Goal: Navigation & Orientation: Find specific page/section

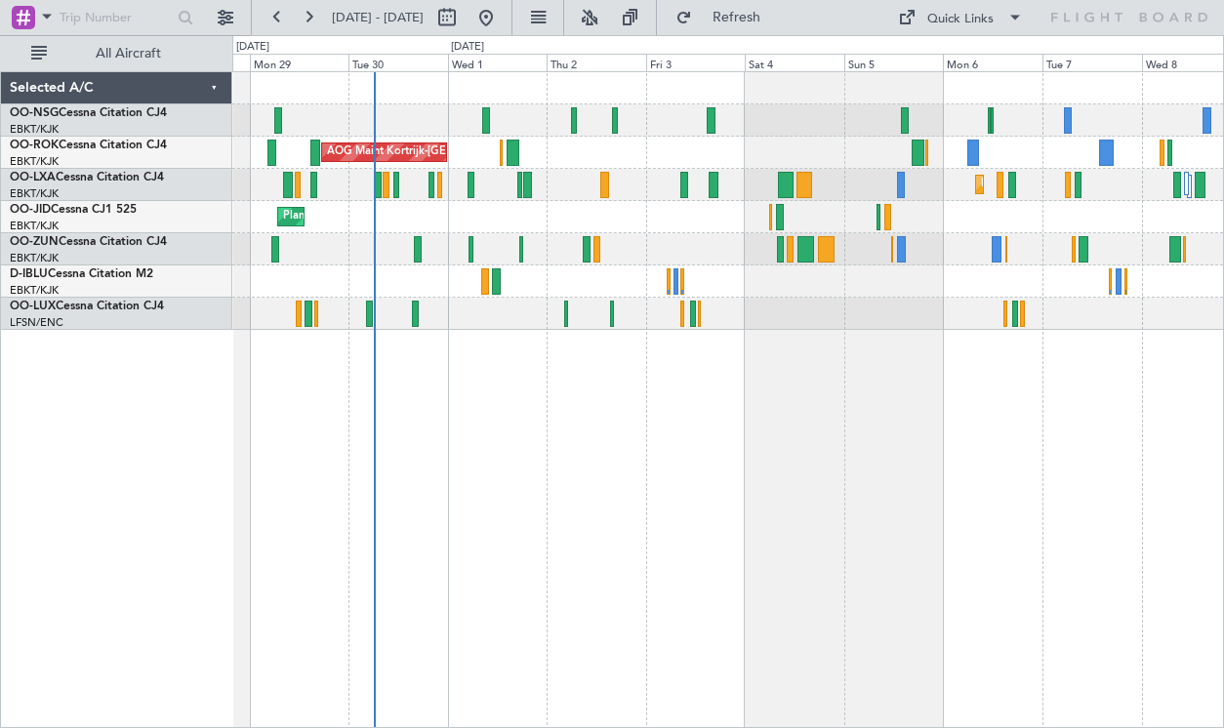
click at [765, 257] on div "Planned Maint [GEOGRAPHIC_DATA] ([GEOGRAPHIC_DATA]) AOG Maint [GEOGRAPHIC_DATA]…" at bounding box center [727, 201] width 991 height 258
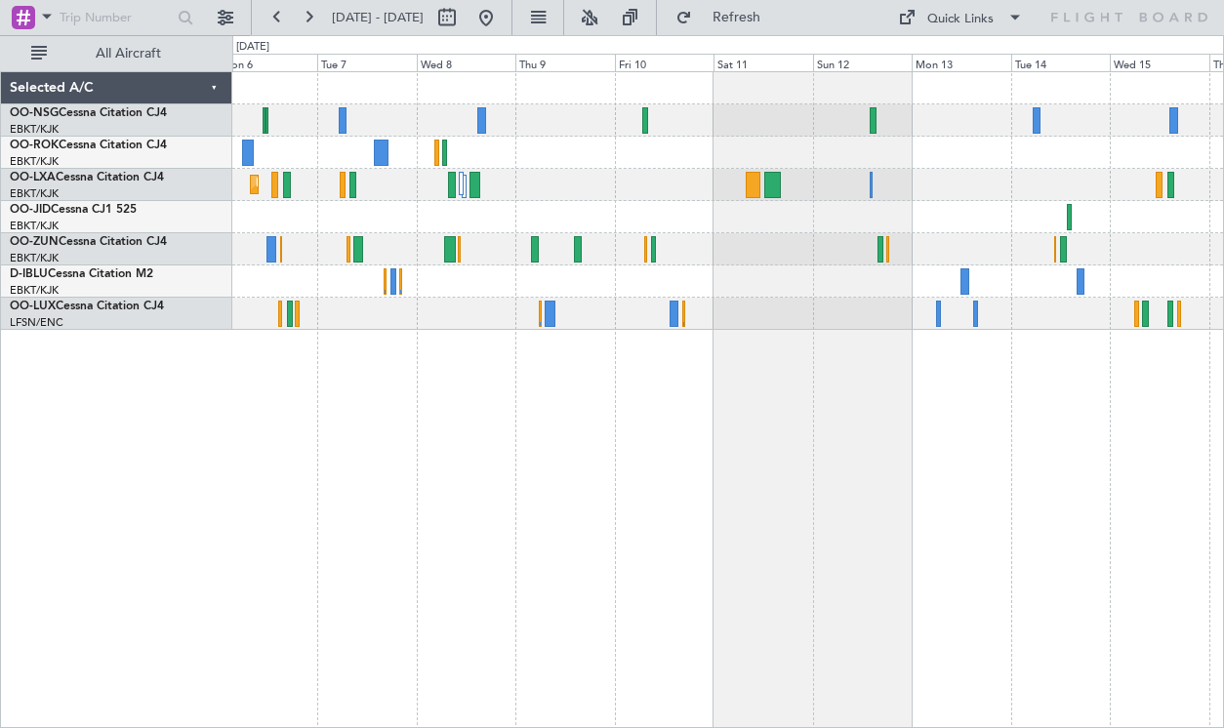
click at [468, 300] on div "Planned Maint Kortrijk-[GEOGRAPHIC_DATA]" at bounding box center [727, 201] width 991 height 258
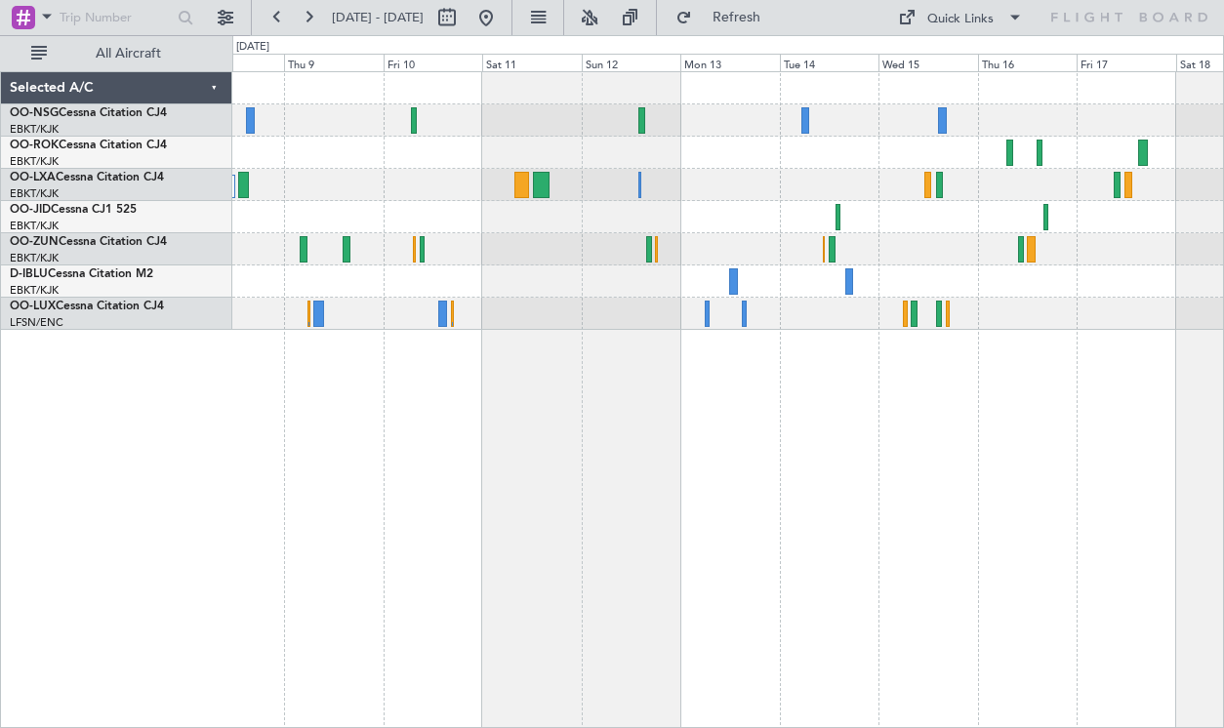
click at [617, 165] on div "Planned Maint Kortrijk-[GEOGRAPHIC_DATA]" at bounding box center [727, 201] width 991 height 258
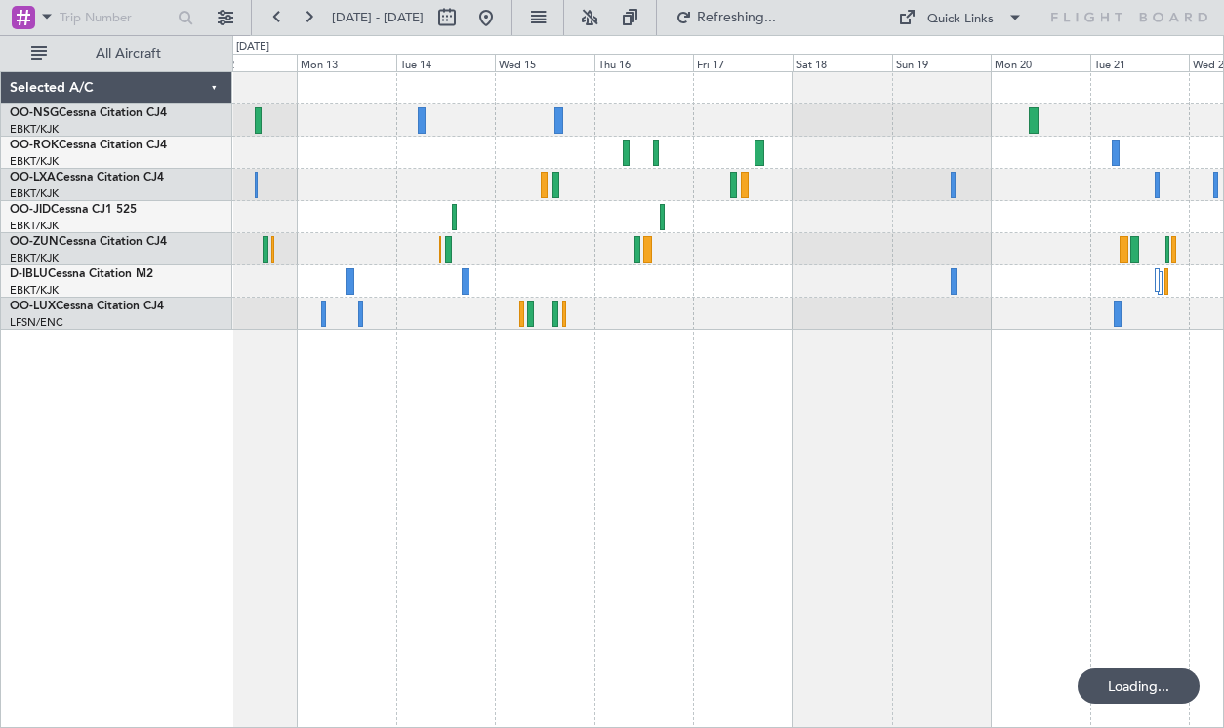
click at [549, 217] on div at bounding box center [727, 201] width 991 height 258
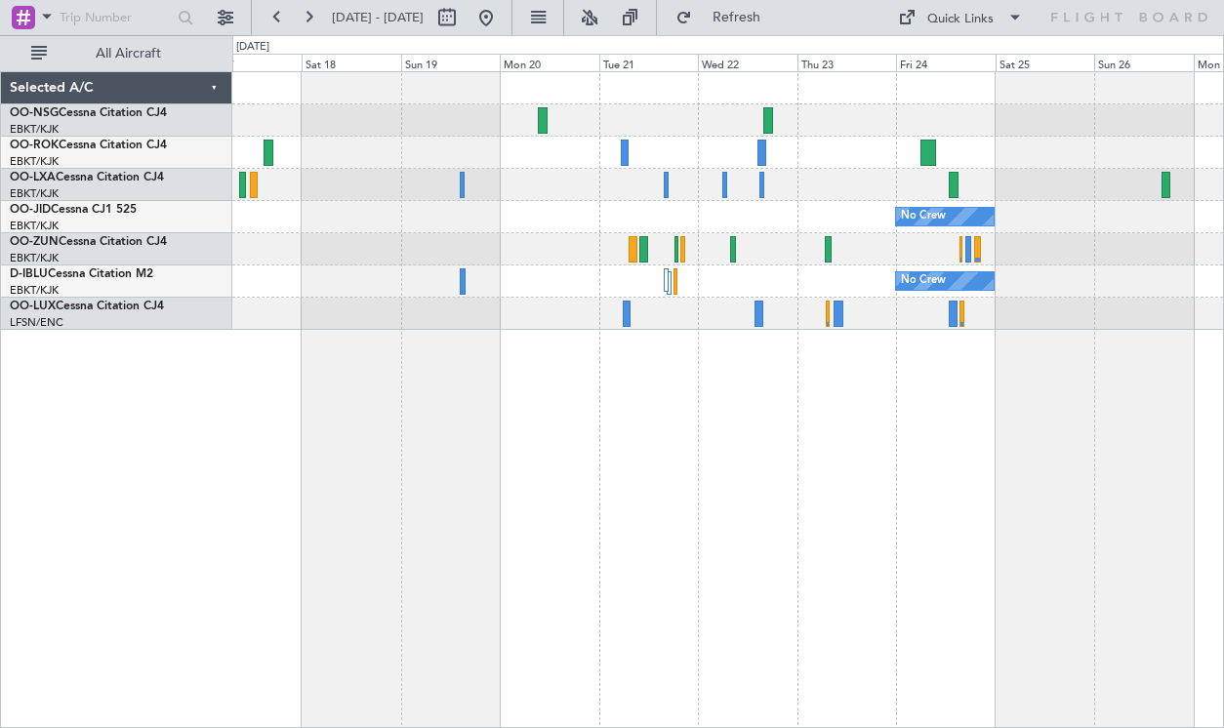
click at [828, 126] on div at bounding box center [727, 120] width 991 height 32
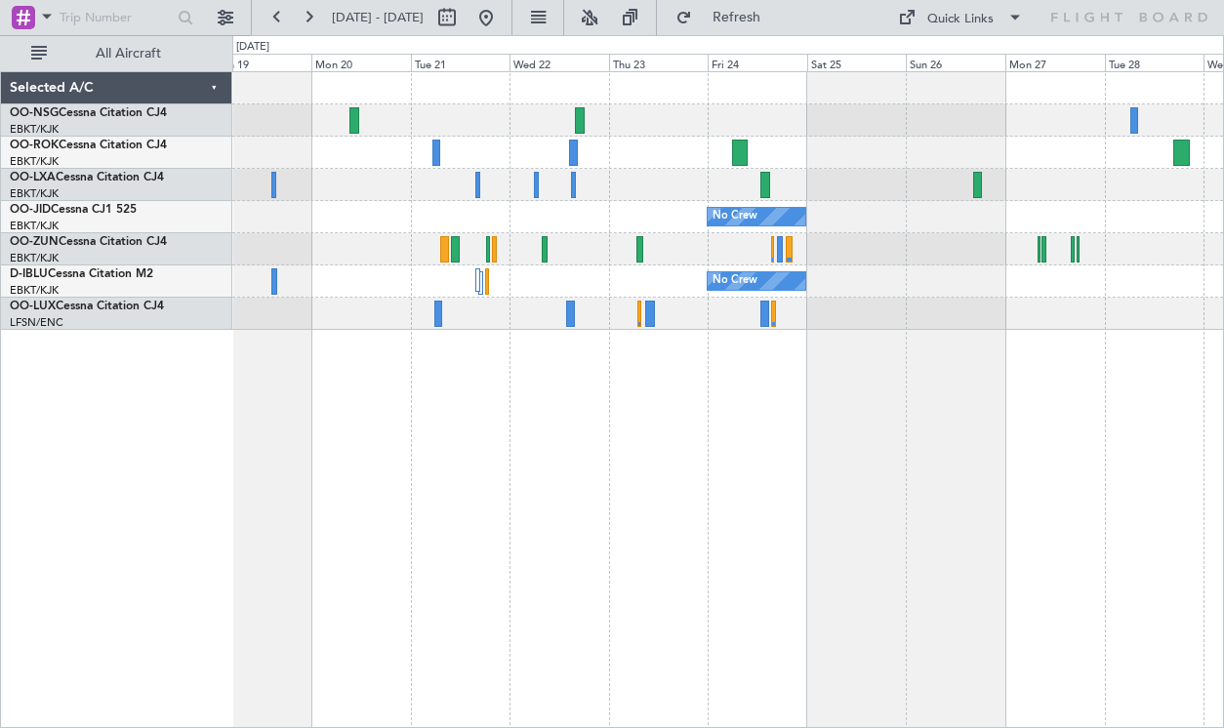
click at [760, 221] on div "No Crew No Crew Planned Maint [GEOGRAPHIC_DATA] ([GEOGRAPHIC_DATA])" at bounding box center [727, 201] width 991 height 258
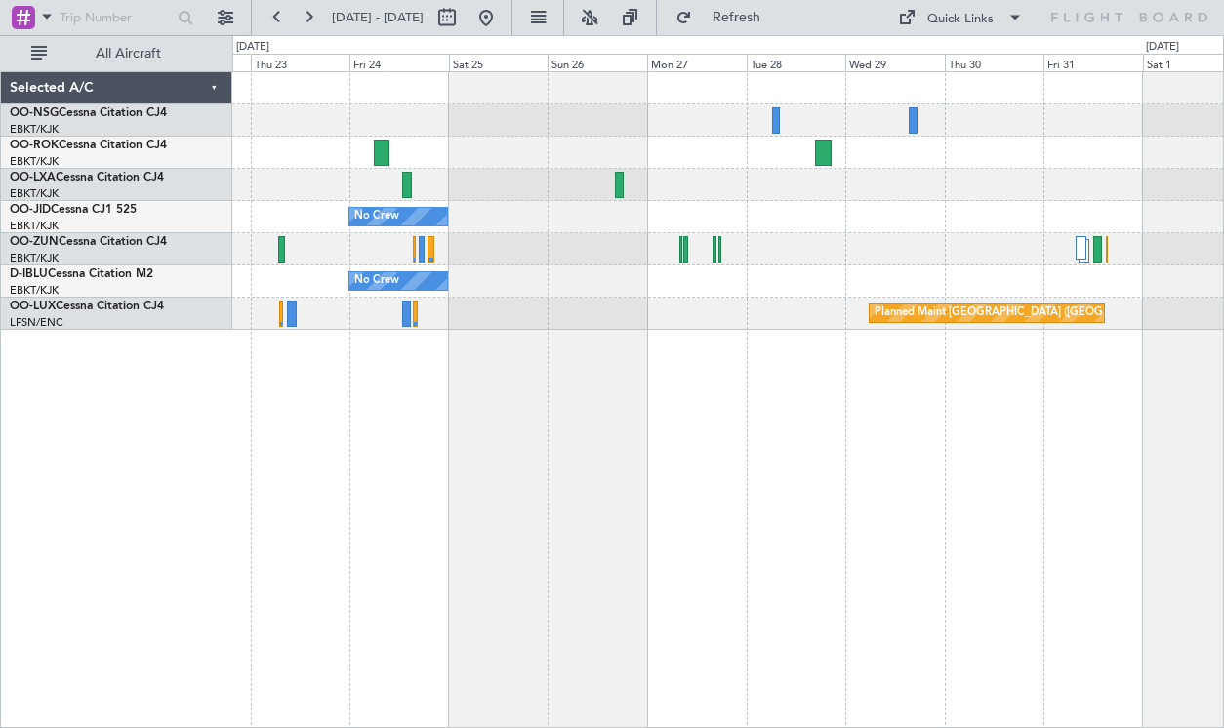
click at [1123, 499] on div "No Crew No Crew Planned Maint [GEOGRAPHIC_DATA] ([GEOGRAPHIC_DATA])" at bounding box center [728, 399] width 992 height 657
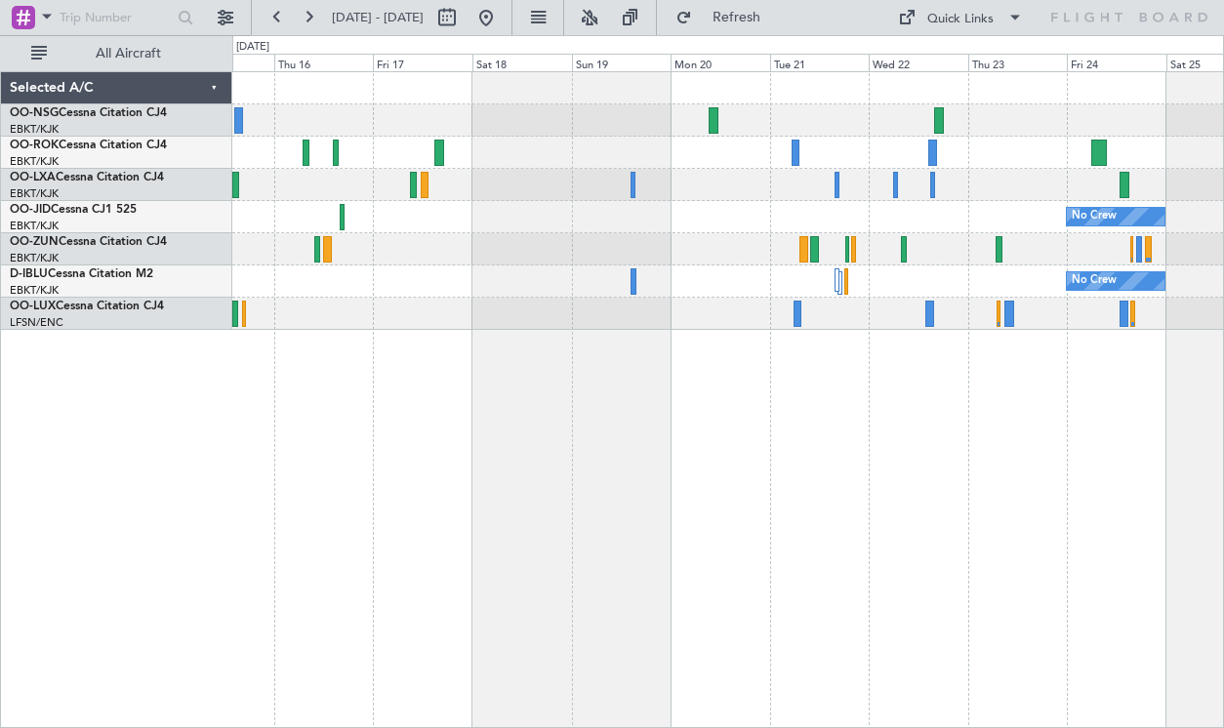
click at [958, 225] on div "No Crew" at bounding box center [727, 217] width 991 height 32
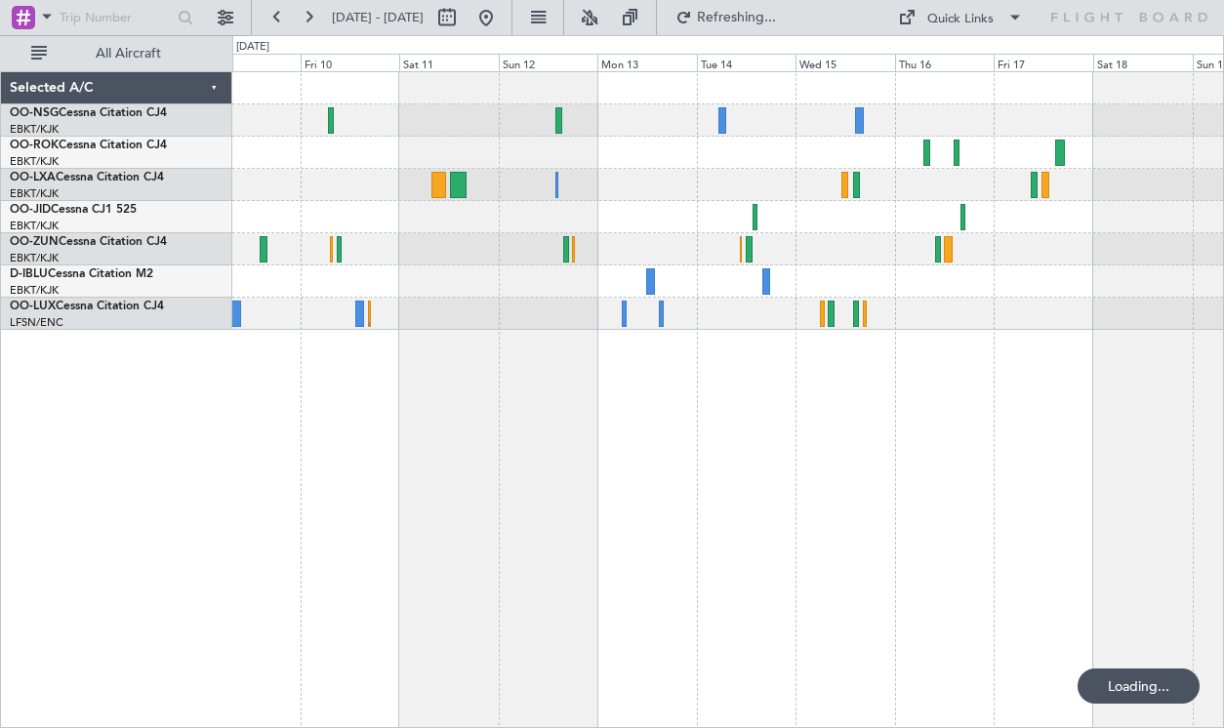
click at [943, 329] on div at bounding box center [728, 399] width 992 height 657
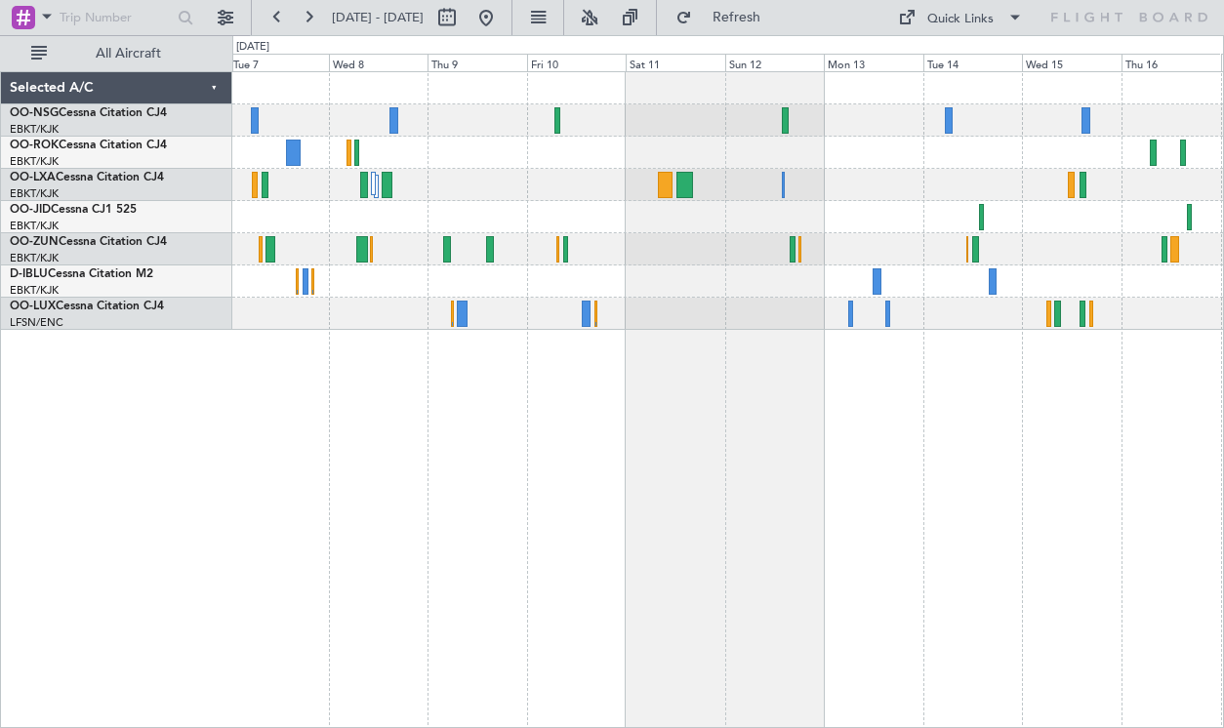
click at [795, 413] on div "Planned Maint Kortrijk-[GEOGRAPHIC_DATA]" at bounding box center [728, 399] width 992 height 657
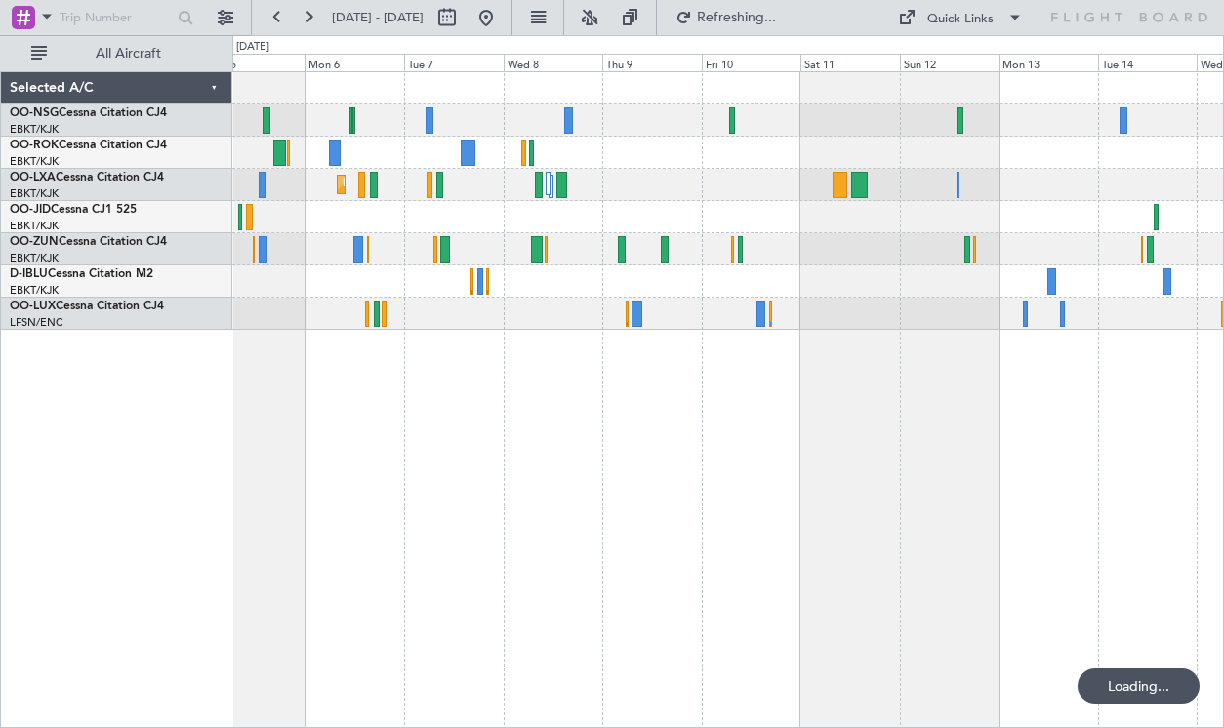
click at [735, 399] on div "Planned Maint Kortrijk-[GEOGRAPHIC_DATA]" at bounding box center [728, 399] width 992 height 657
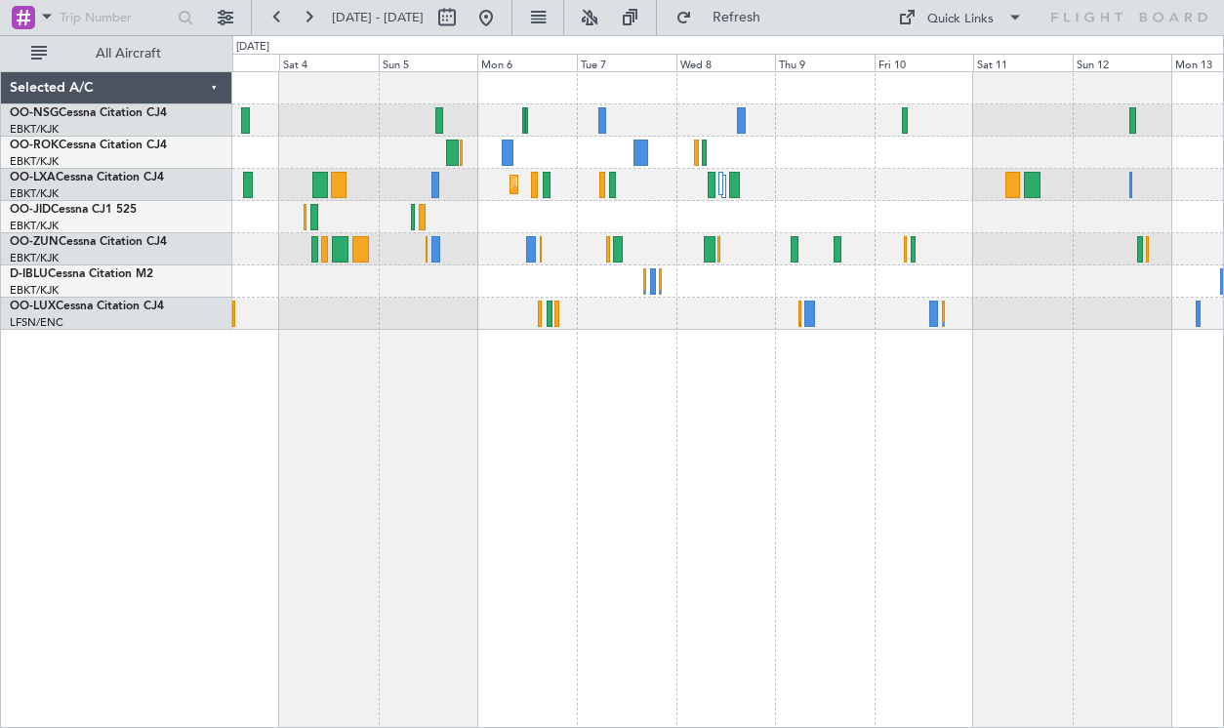
click at [746, 209] on div at bounding box center [727, 217] width 991 height 32
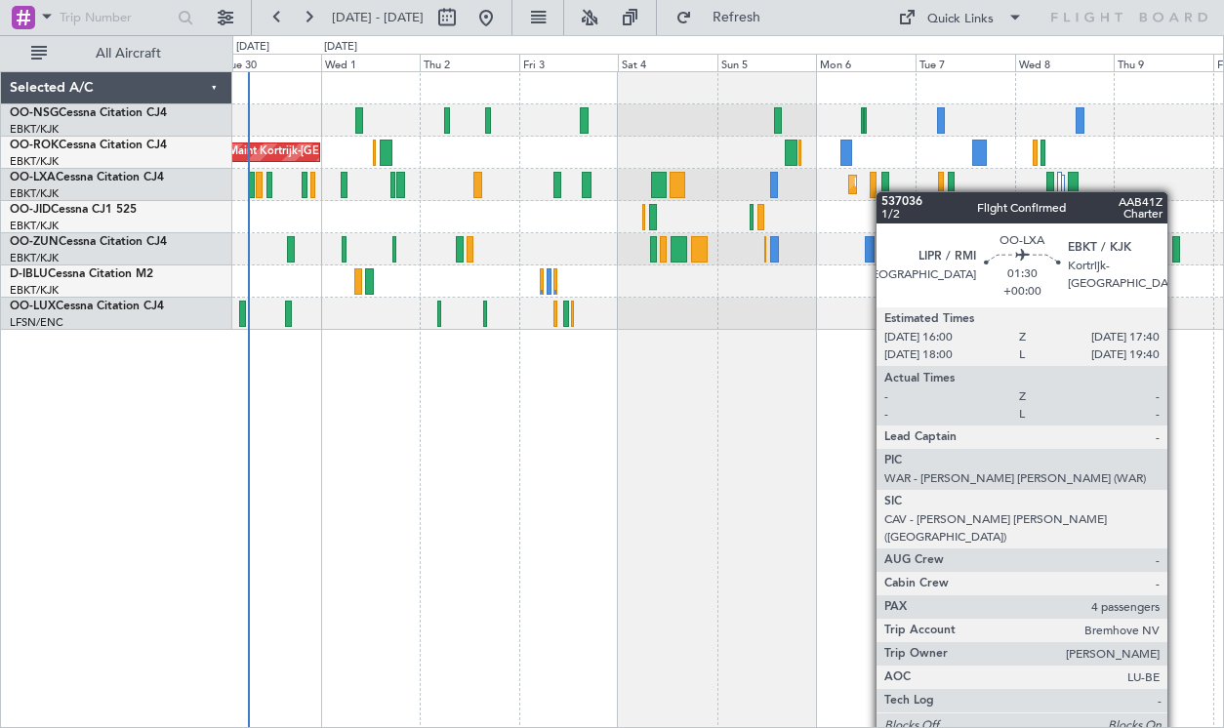
click at [899, 188] on div "AOG Maint Kortrijk-[GEOGRAPHIC_DATA] Planned Maint [GEOGRAPHIC_DATA]-[GEOGRAPHI…" at bounding box center [727, 201] width 991 height 258
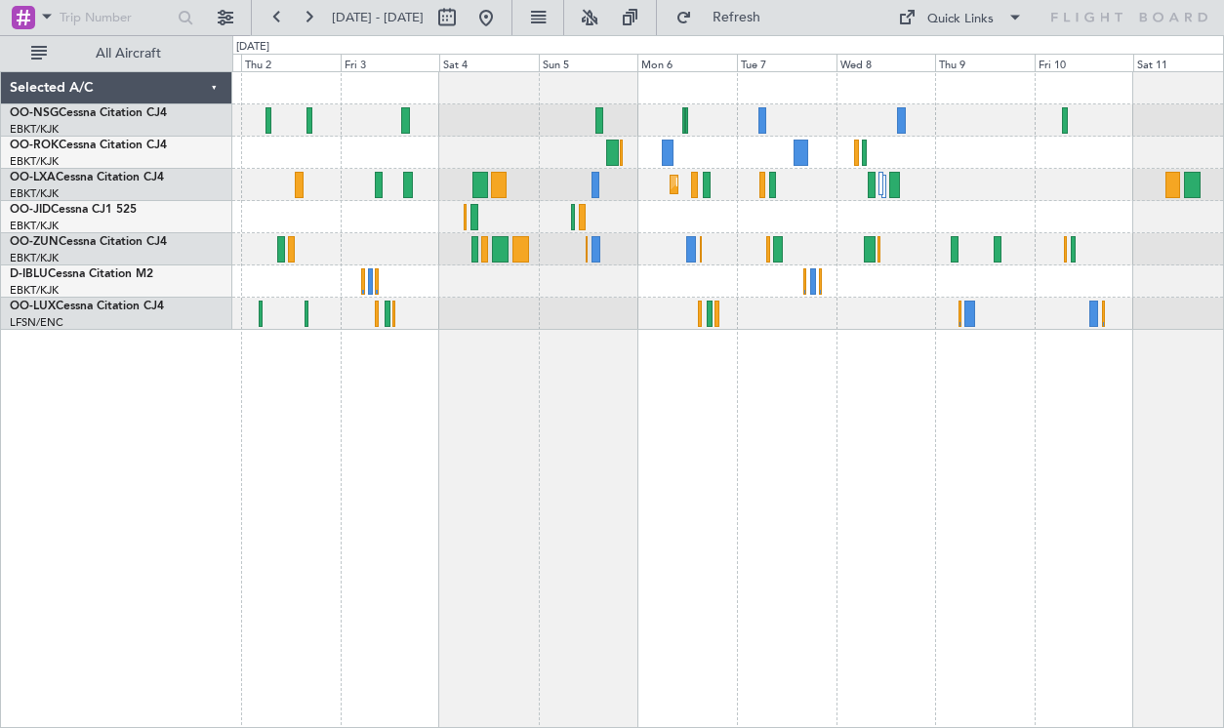
click at [543, 475] on div "AOG Maint Kortrijk-[GEOGRAPHIC_DATA] Planned Maint [GEOGRAPHIC_DATA]-[GEOGRAPHI…" at bounding box center [728, 399] width 992 height 657
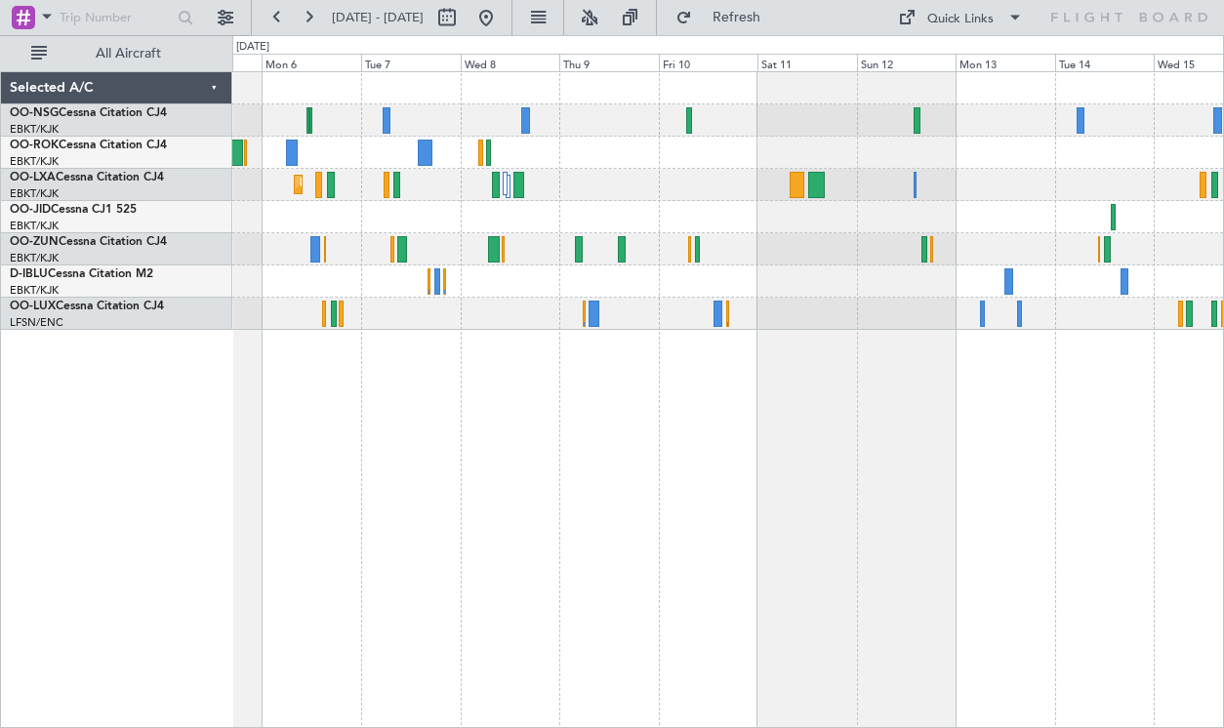
click at [837, 177] on div "Planned Maint Kortrijk-[GEOGRAPHIC_DATA]" at bounding box center [727, 201] width 991 height 258
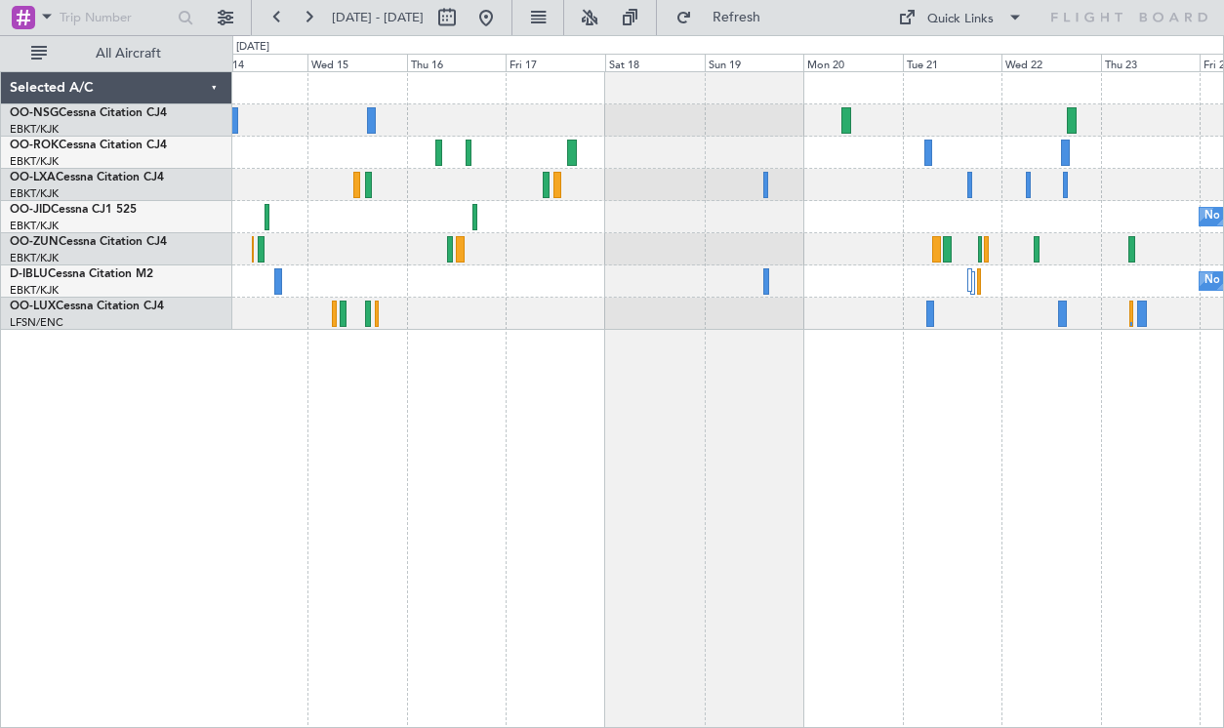
click at [599, 252] on div "No Crew No Crew" at bounding box center [727, 201] width 991 height 258
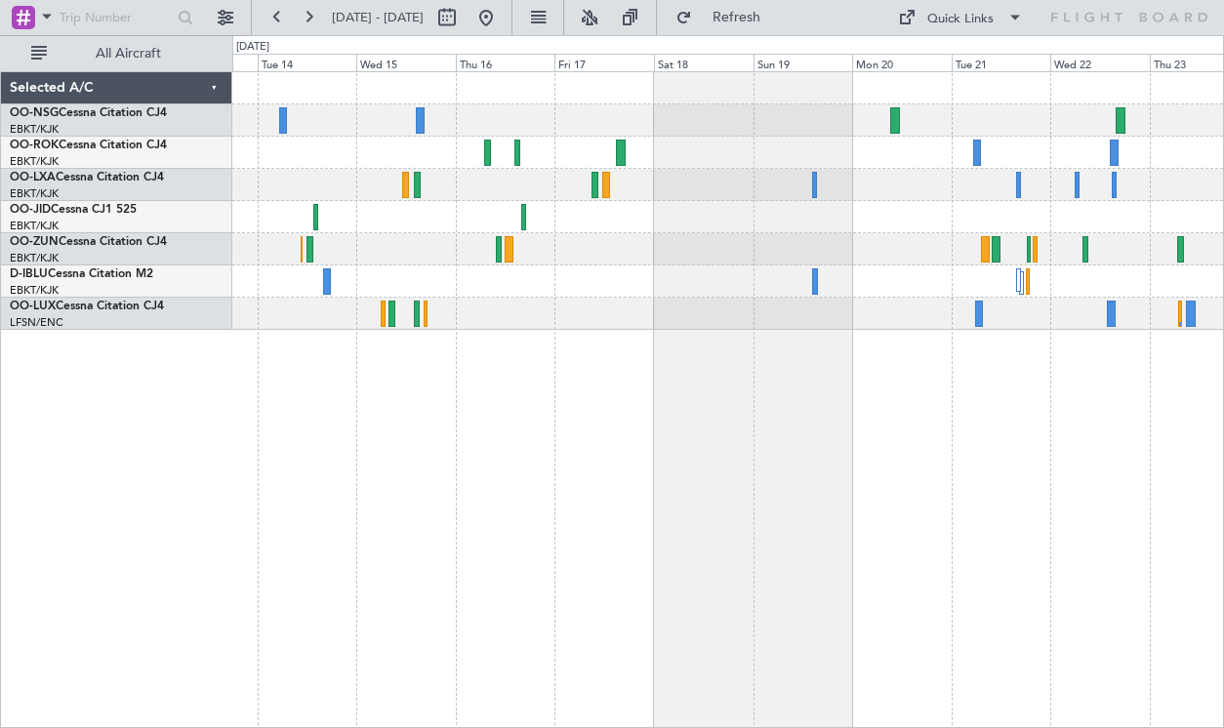
click at [828, 466] on div "No Crew No Crew" at bounding box center [728, 399] width 992 height 657
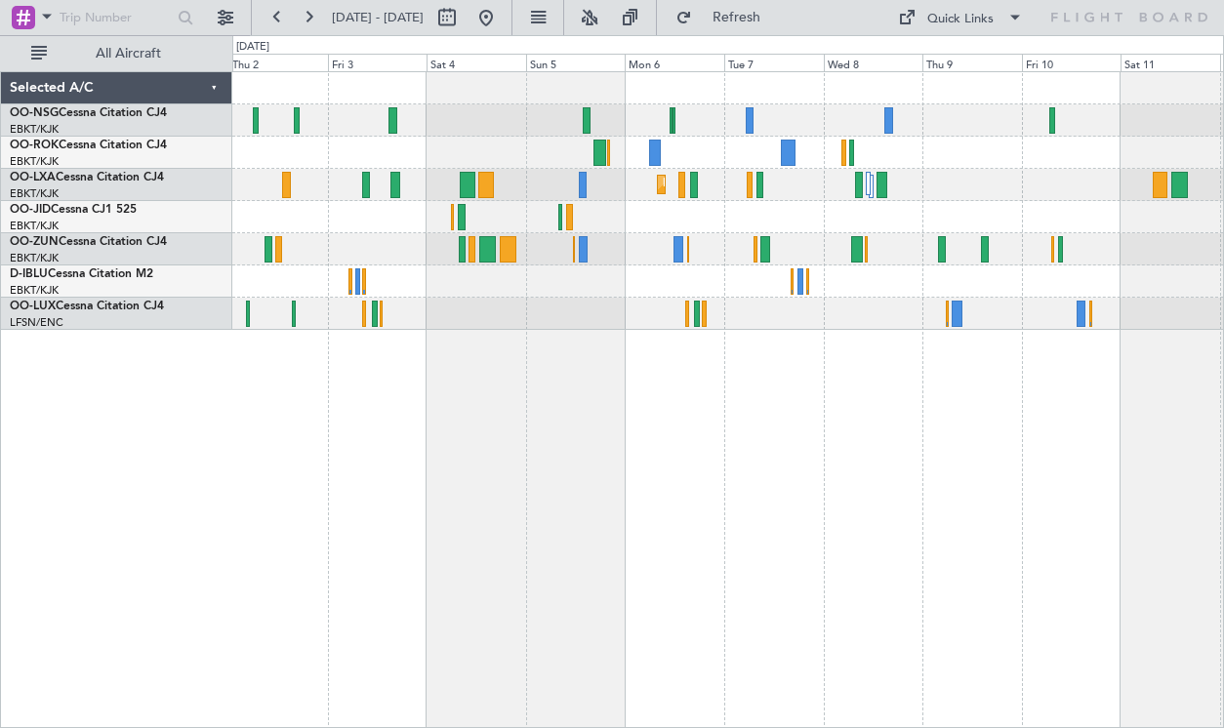
click at [1059, 474] on div "AOG Maint Kortrijk-[GEOGRAPHIC_DATA] Planned Maint [GEOGRAPHIC_DATA]-[GEOGRAPHI…" at bounding box center [728, 399] width 992 height 657
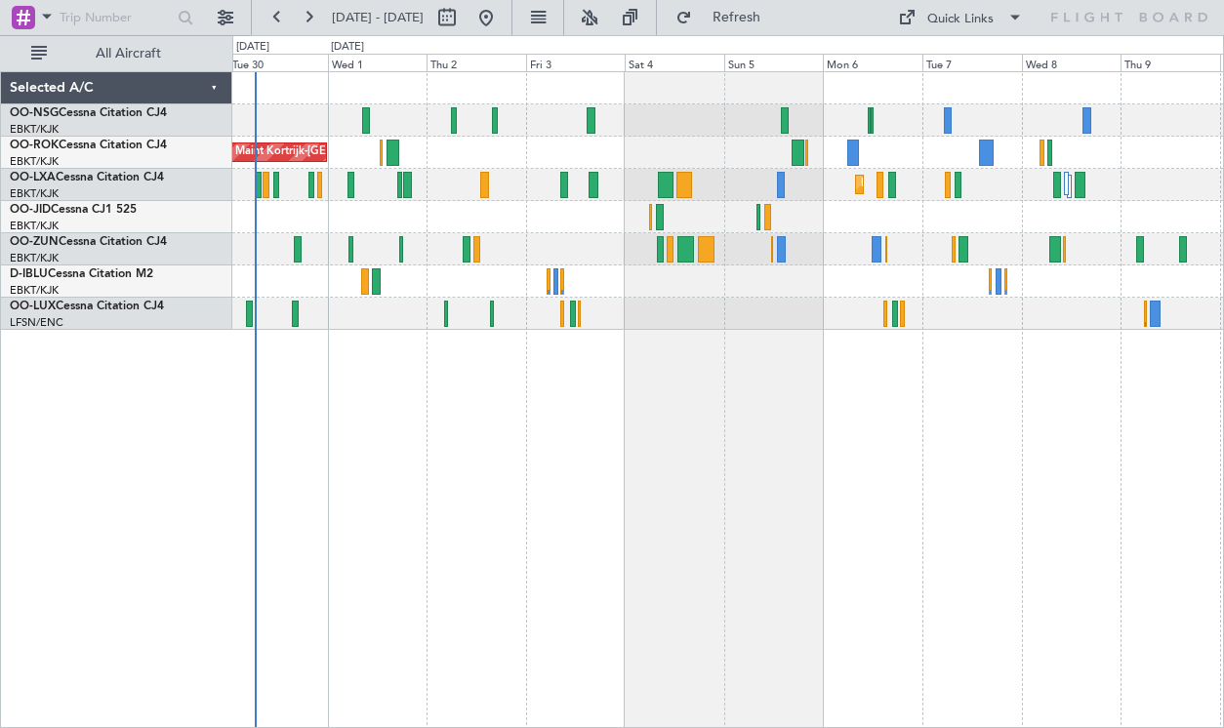
click at [1039, 449] on div "AOG Maint Kortrijk-[GEOGRAPHIC_DATA] Planned Maint [GEOGRAPHIC_DATA]-[GEOGRAPHI…" at bounding box center [728, 399] width 992 height 657
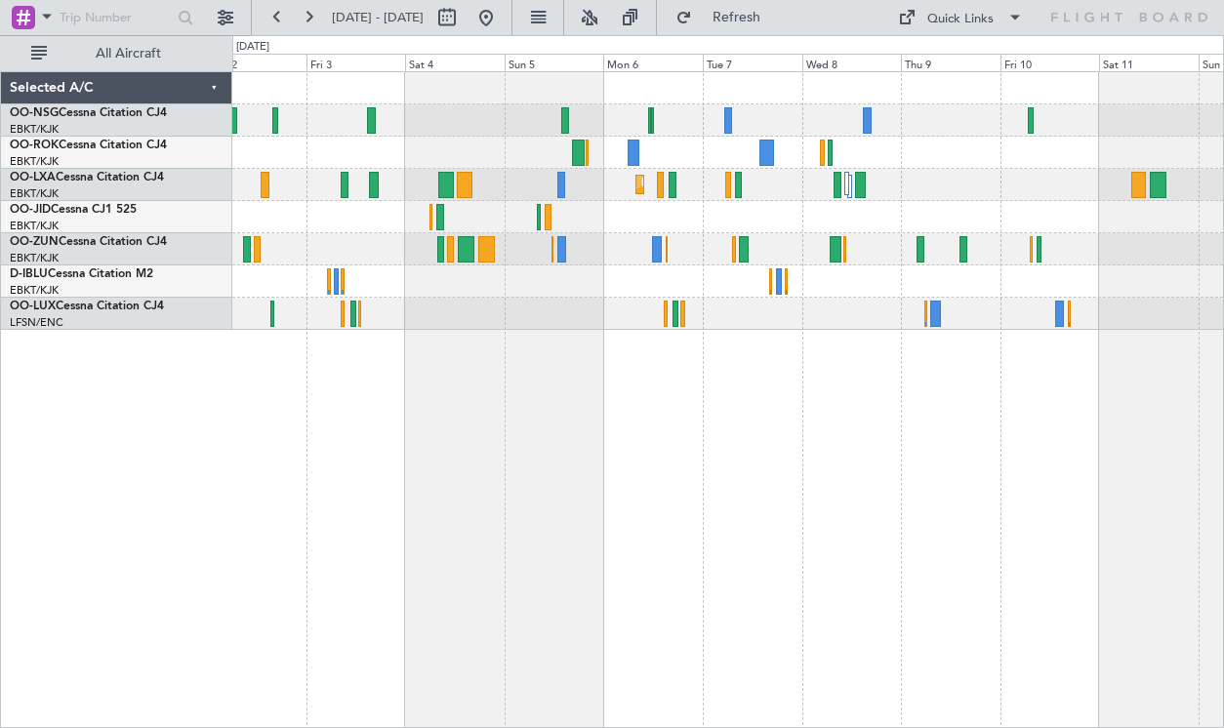
click at [647, 321] on div "AOG Maint Kortrijk-[GEOGRAPHIC_DATA] Planned Maint [GEOGRAPHIC_DATA]-[GEOGRAPHI…" at bounding box center [727, 201] width 991 height 258
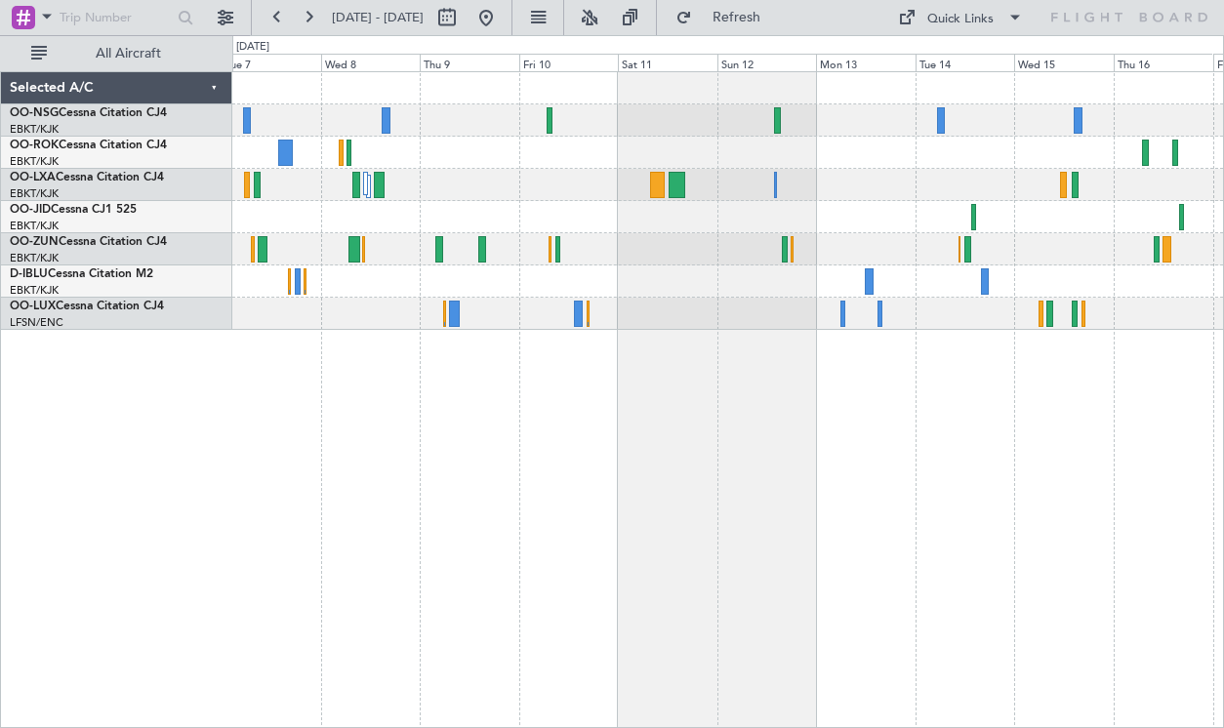
click at [602, 445] on div "Planned Maint Kortrijk-[GEOGRAPHIC_DATA]" at bounding box center [728, 399] width 992 height 657
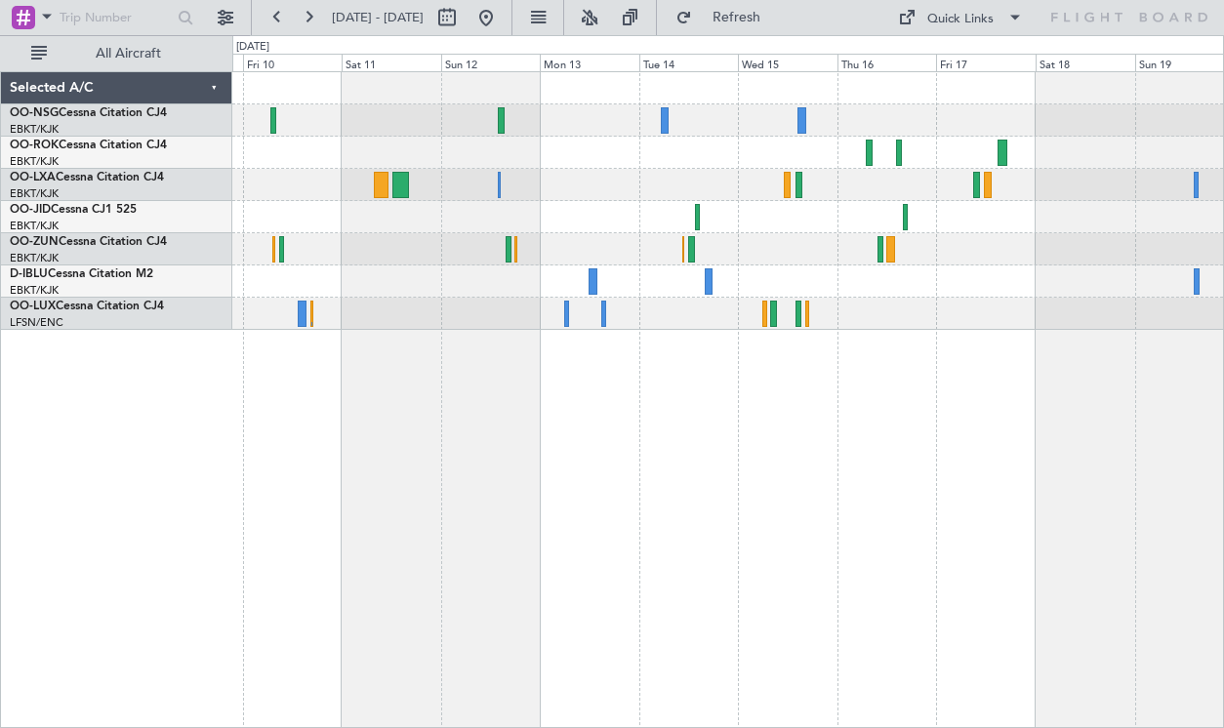
click at [657, 419] on div at bounding box center [728, 399] width 992 height 657
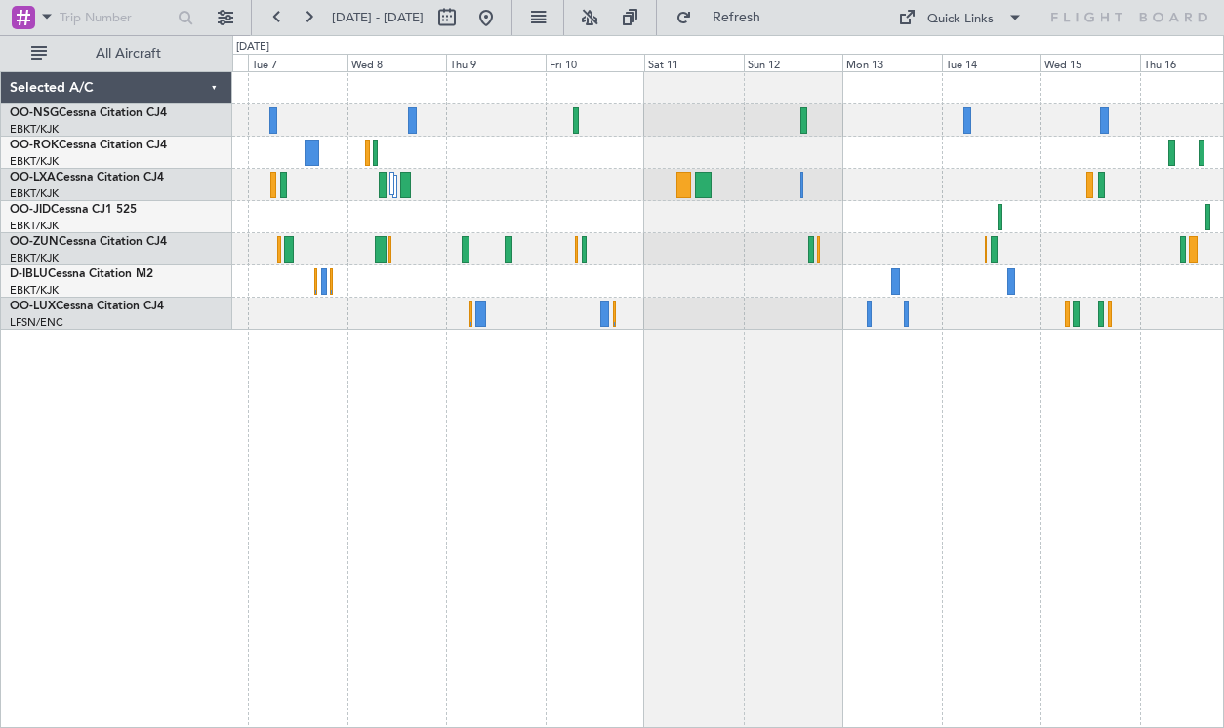
click at [742, 392] on div "Planned Maint Kortrijk-[GEOGRAPHIC_DATA]" at bounding box center [728, 399] width 992 height 657
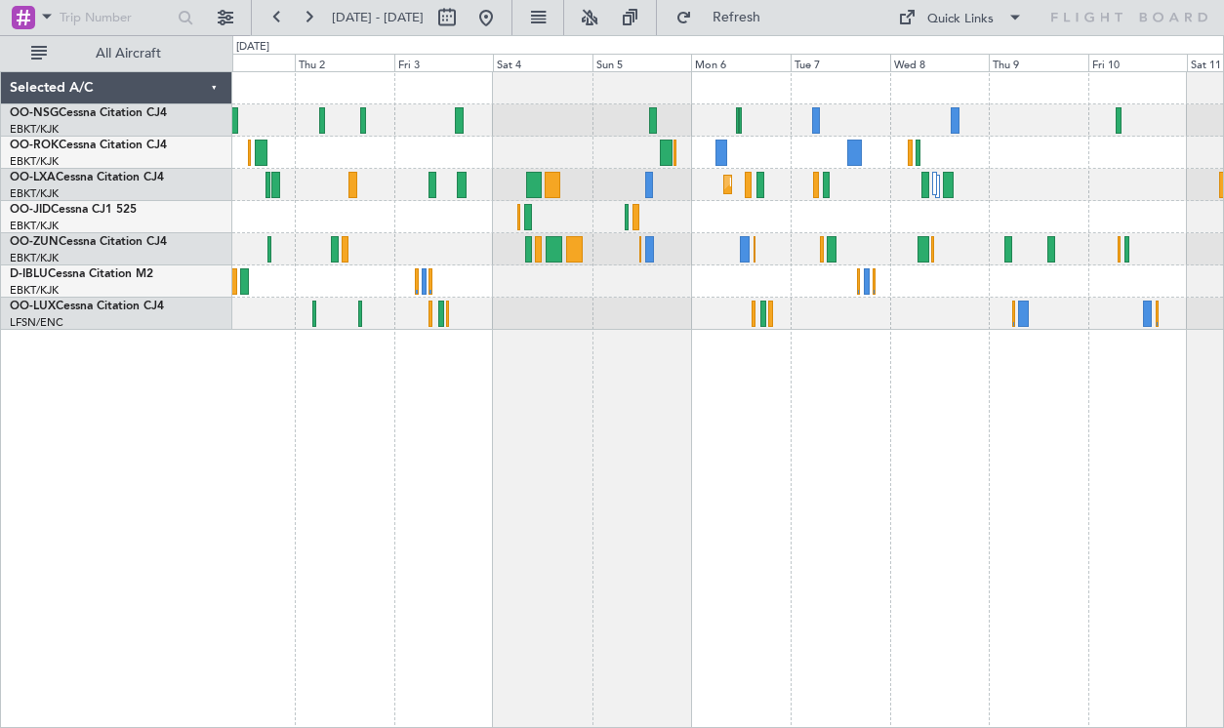
click at [836, 434] on div "AOG Maint Kortrijk-[GEOGRAPHIC_DATA] Planned Maint [GEOGRAPHIC_DATA]-[GEOGRAPHI…" at bounding box center [728, 399] width 992 height 657
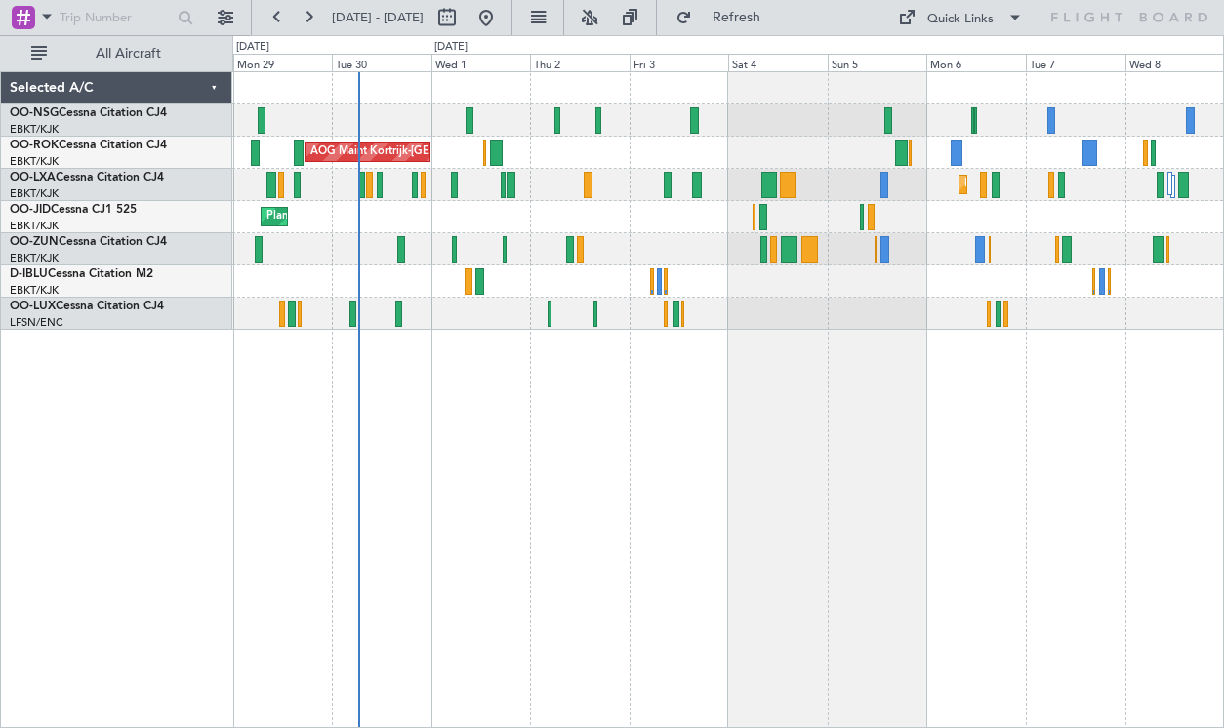
click at [866, 458] on div "Planned Maint [GEOGRAPHIC_DATA] ([GEOGRAPHIC_DATA]) AOG Maint [GEOGRAPHIC_DATA]…" at bounding box center [728, 399] width 992 height 657
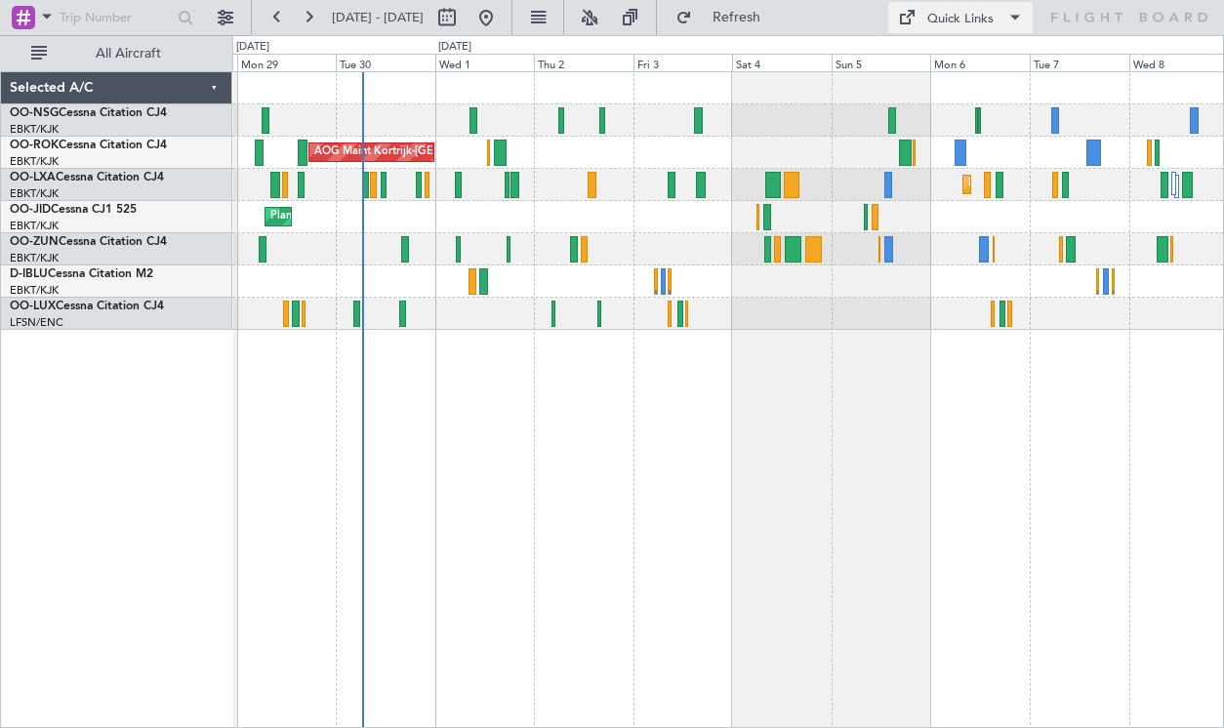
click at [944, 18] on div "Quick Links" at bounding box center [961, 20] width 66 height 20
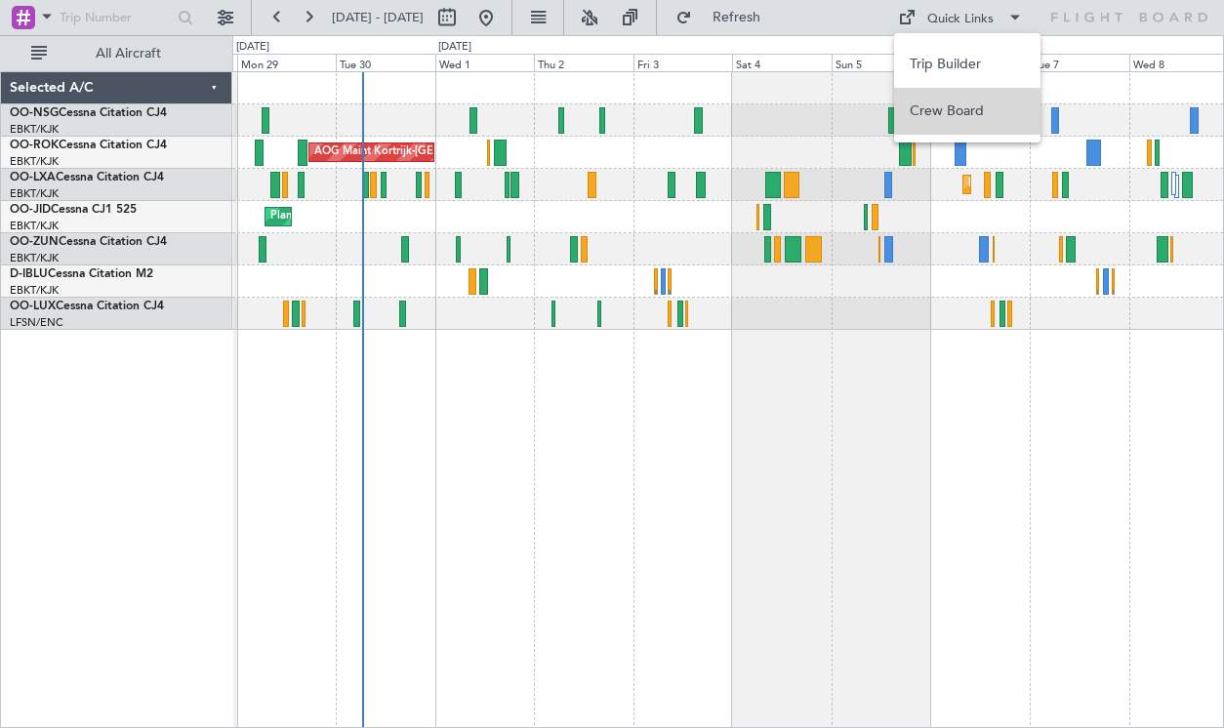
click at [946, 113] on button "Crew Board" at bounding box center [967, 111] width 146 height 47
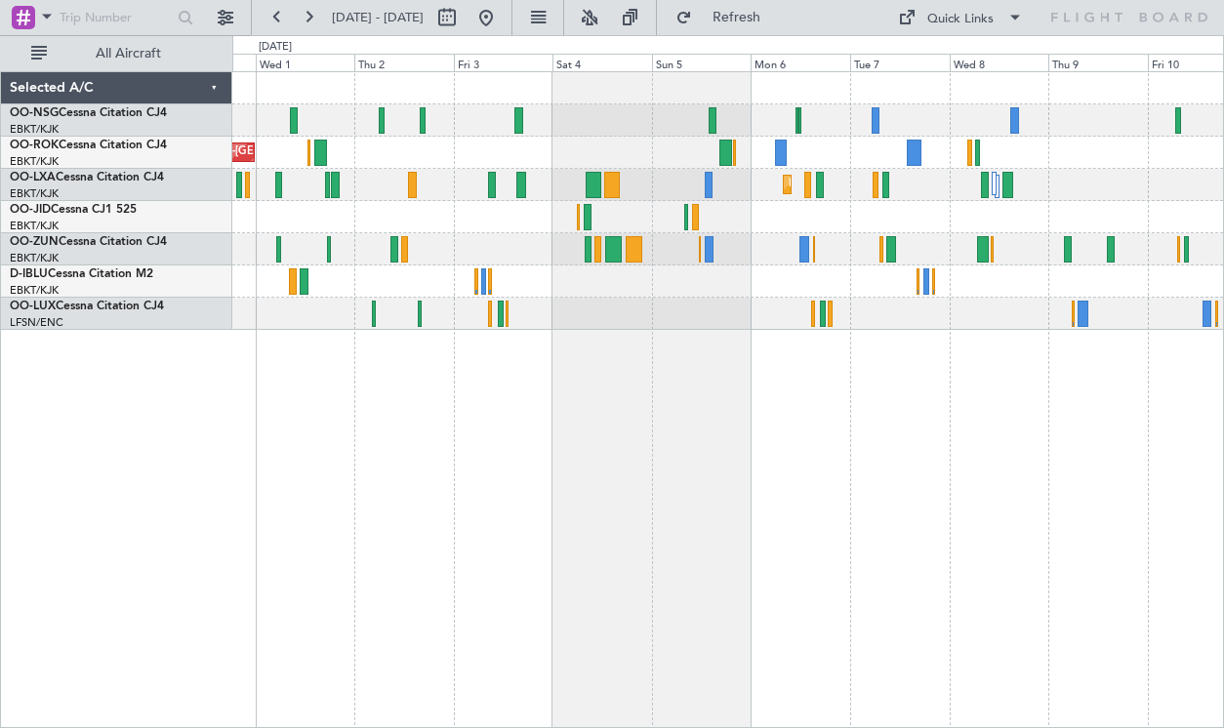
click at [675, 223] on div "Planned Maint Kortrijk-[GEOGRAPHIC_DATA]" at bounding box center [727, 217] width 991 height 32
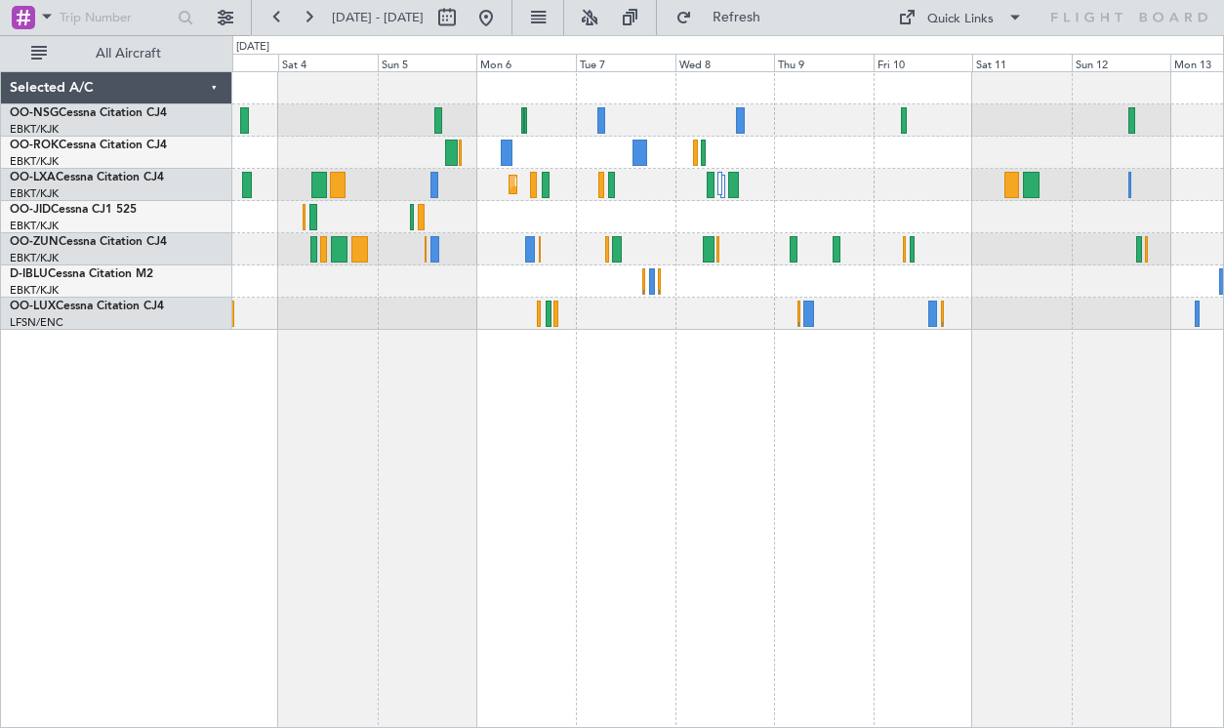
click at [897, 193] on div "Planned Maint Kortrijk-[GEOGRAPHIC_DATA]" at bounding box center [727, 185] width 991 height 32
click at [717, 384] on div "Planned Maint Kortrijk-[GEOGRAPHIC_DATA]" at bounding box center [728, 399] width 992 height 657
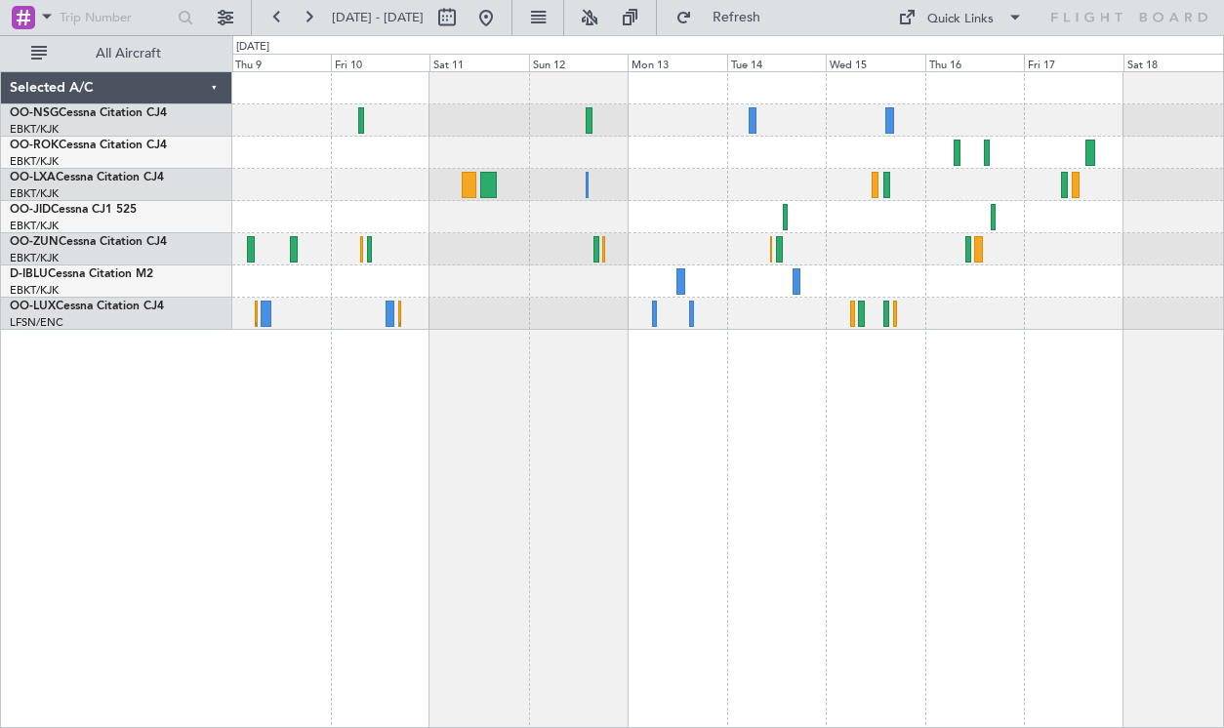
click at [596, 391] on div at bounding box center [728, 399] width 992 height 657
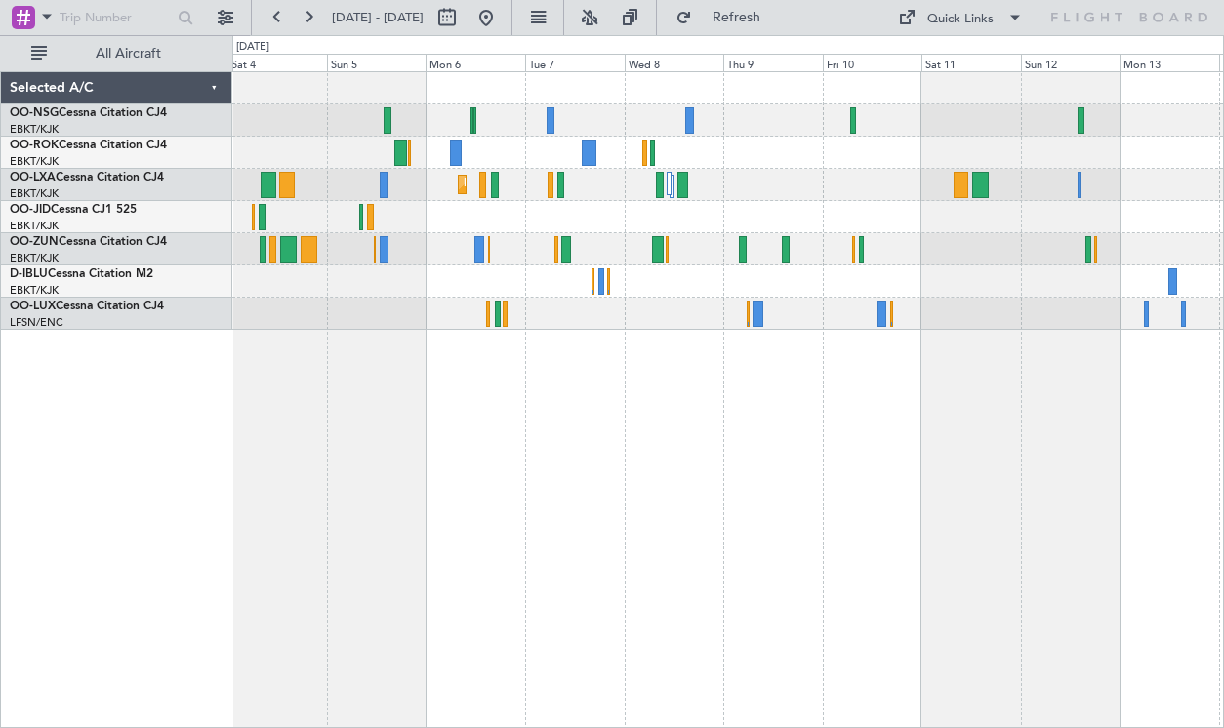
click at [1045, 454] on div "Planned Maint Kortrijk-[GEOGRAPHIC_DATA]" at bounding box center [728, 399] width 992 height 657
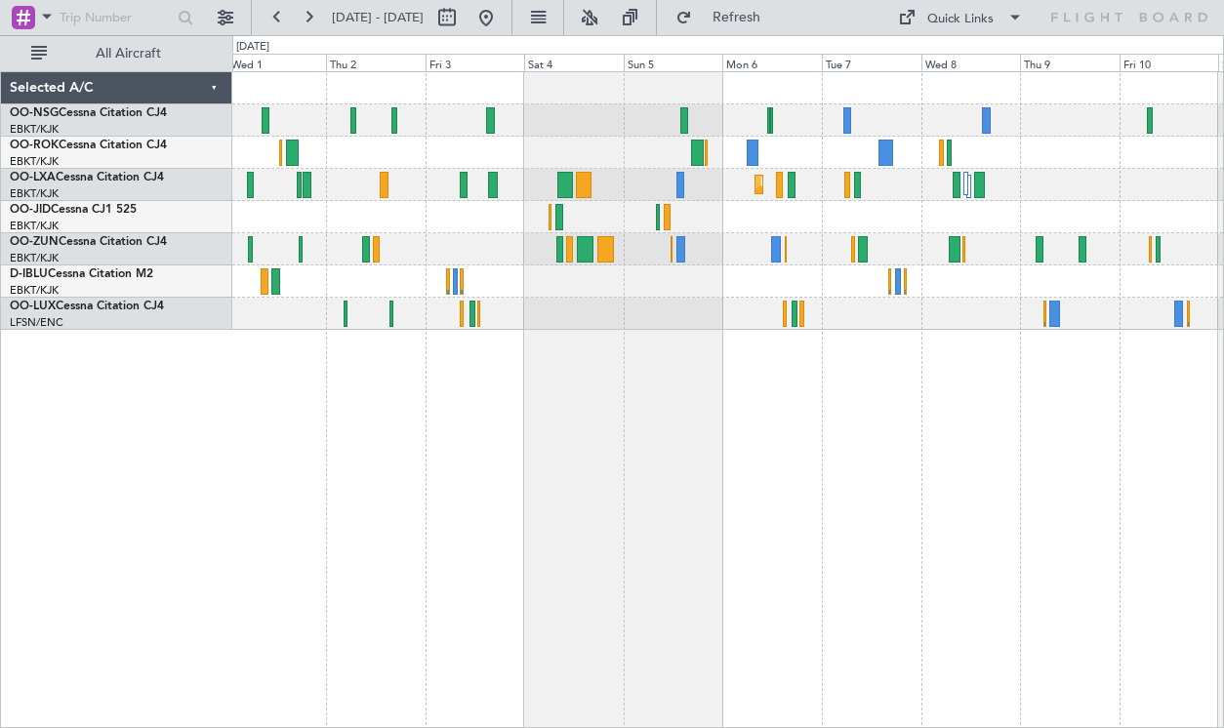
click at [1021, 431] on div "AOG Maint Kortrijk-[GEOGRAPHIC_DATA] Planned Maint [GEOGRAPHIC_DATA]-[GEOGRAPHI…" at bounding box center [728, 399] width 992 height 657
